Goal: Task Accomplishment & Management: Use online tool/utility

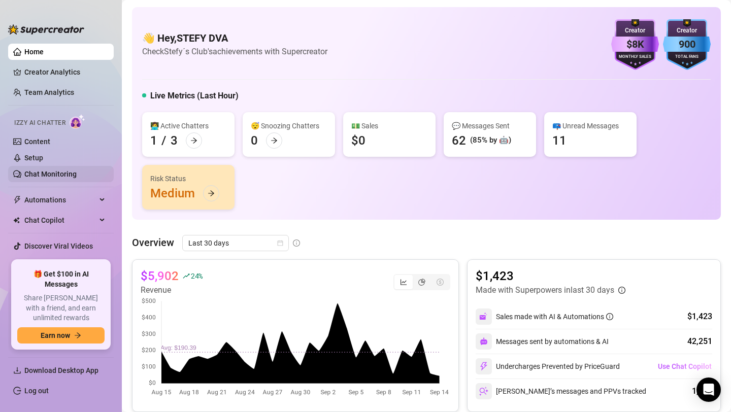
click at [31, 175] on link "Chat Monitoring" at bounding box center [50, 174] width 52 height 8
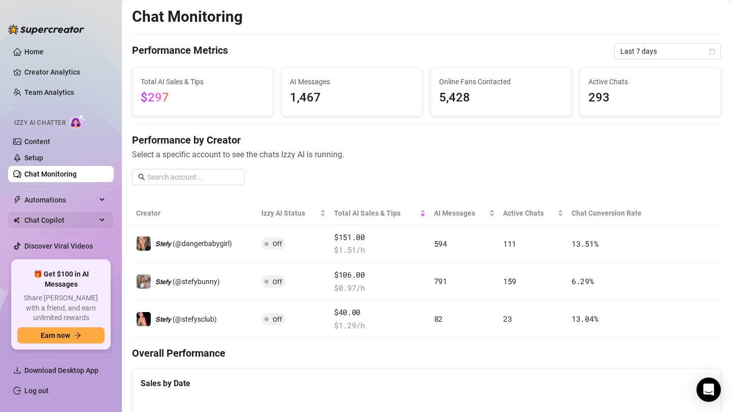
click at [42, 217] on span "Chat Copilot" at bounding box center [60, 220] width 72 height 16
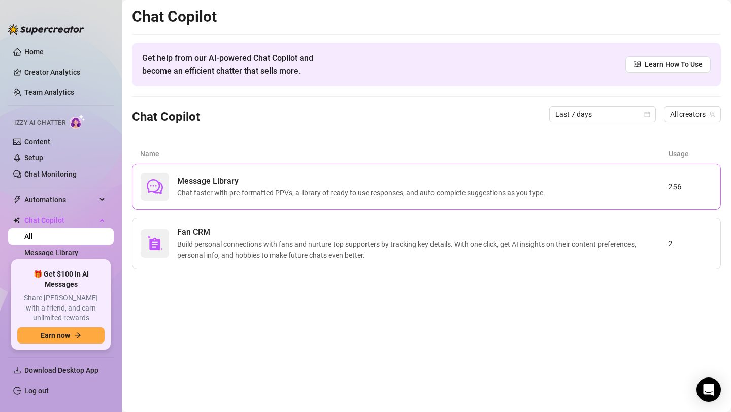
click at [207, 190] on span "Chat faster with pre-formatted PPVs, a library of ready to use responses, and a…" at bounding box center [363, 192] width 372 height 11
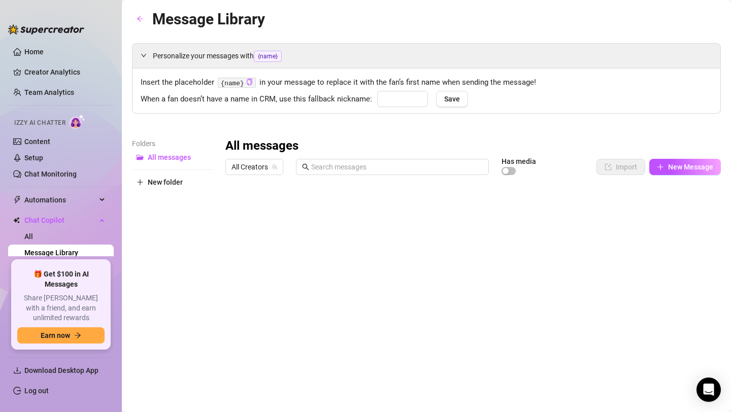
type input "babe"
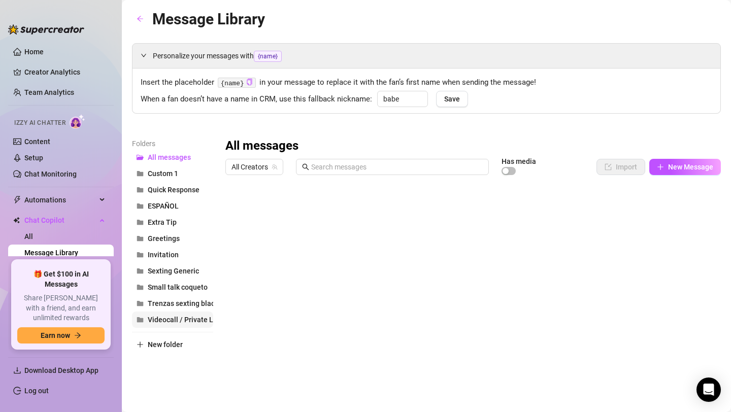
click at [176, 323] on span "Videocall / Private Live" at bounding box center [185, 320] width 75 height 8
click at [358, 251] on div at bounding box center [472, 293] width 495 height 226
click at [353, 258] on div at bounding box center [472, 293] width 495 height 226
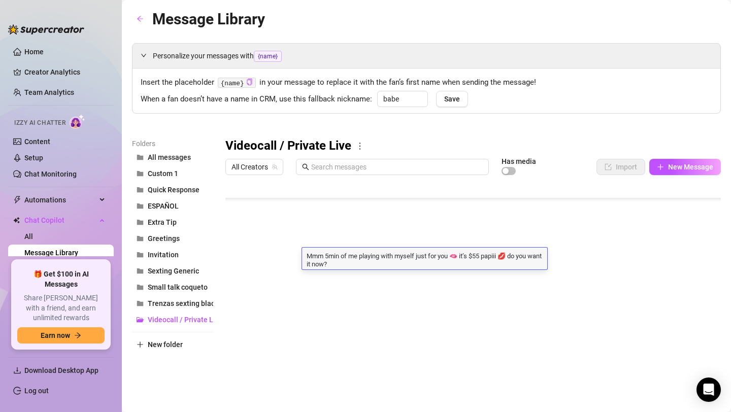
click at [353, 258] on textarea "Mmm 5min of me playing with myself just for you 🫦 it’s $55 papiii 💋 do you want…" at bounding box center [424, 259] width 245 height 17
